Goal: Navigation & Orientation: Find specific page/section

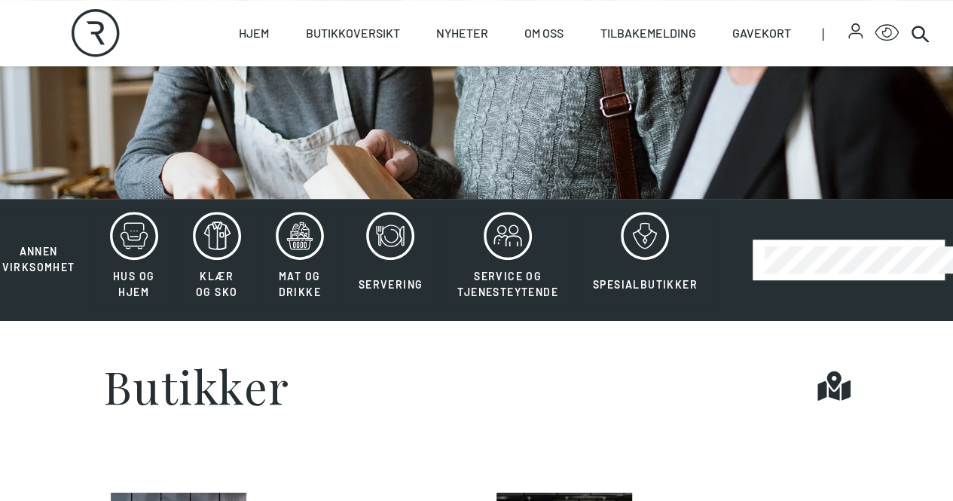
scroll to position [206, 0]
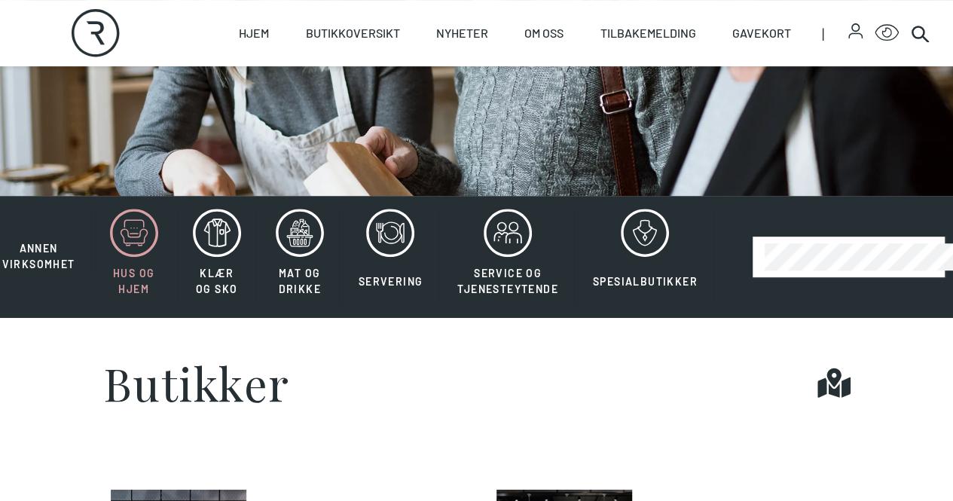
click at [136, 257] on icon at bounding box center [134, 233] width 48 height 48
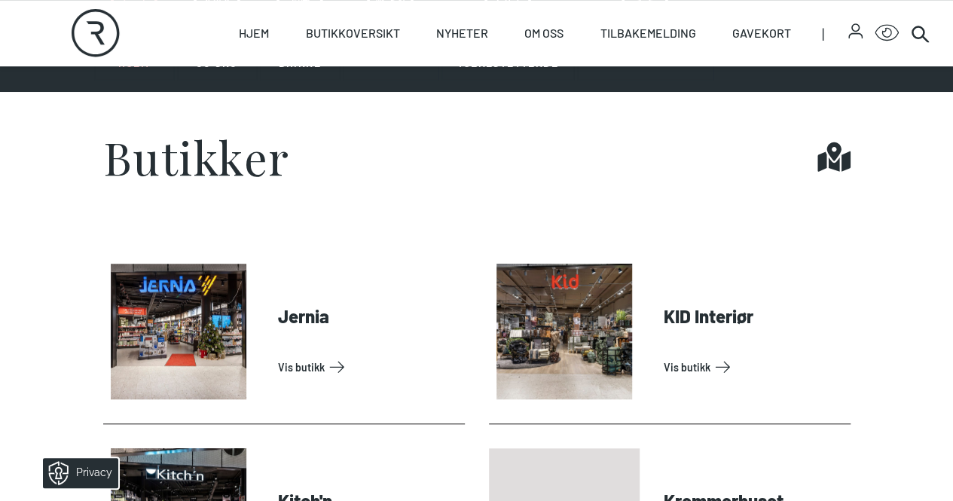
scroll to position [429, 0]
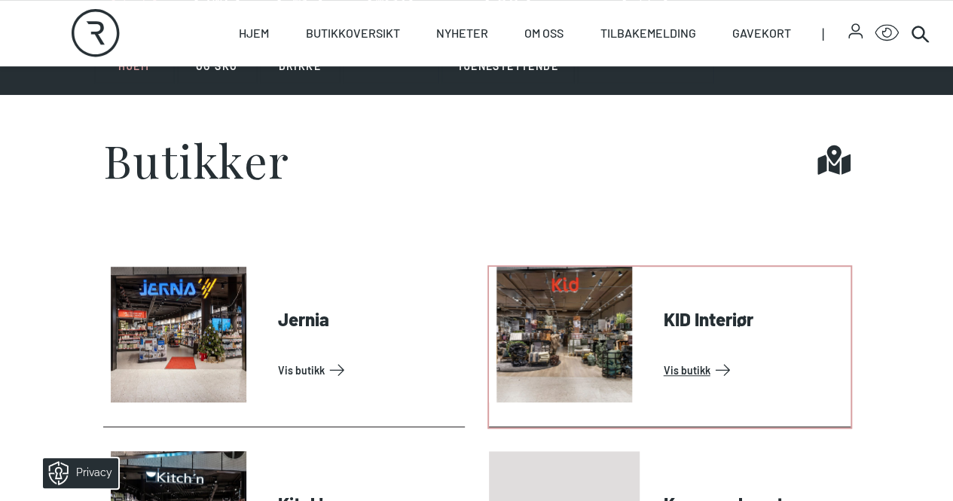
click at [664, 358] on link "Vis butikk" at bounding box center [754, 370] width 181 height 24
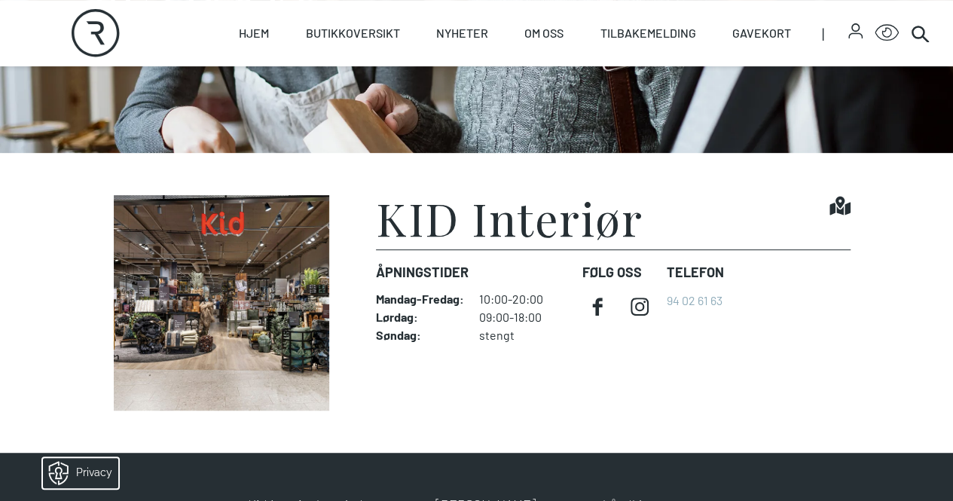
scroll to position [253, 0]
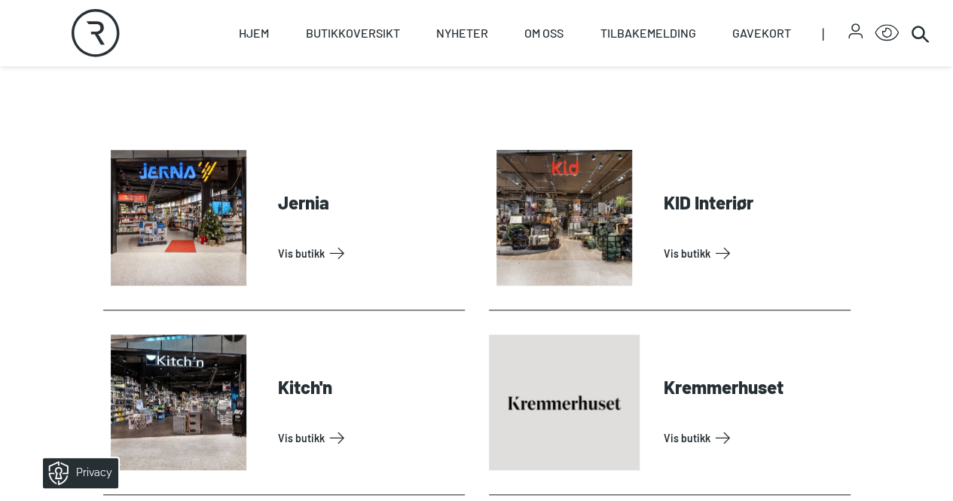
scroll to position [545, 0]
